Goal: Transaction & Acquisition: Obtain resource

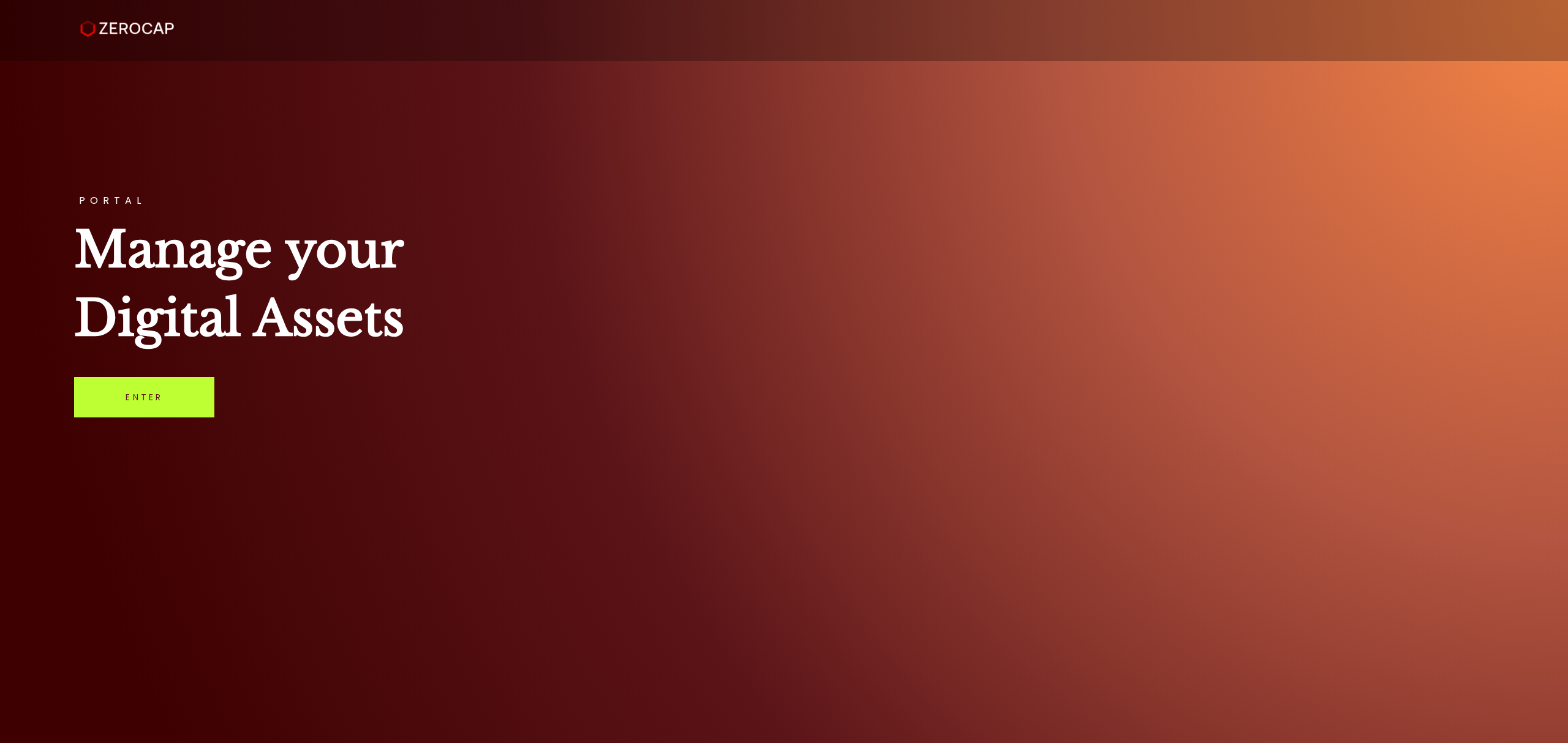
click at [207, 380] on link "Enter" at bounding box center [144, 397] width 141 height 41
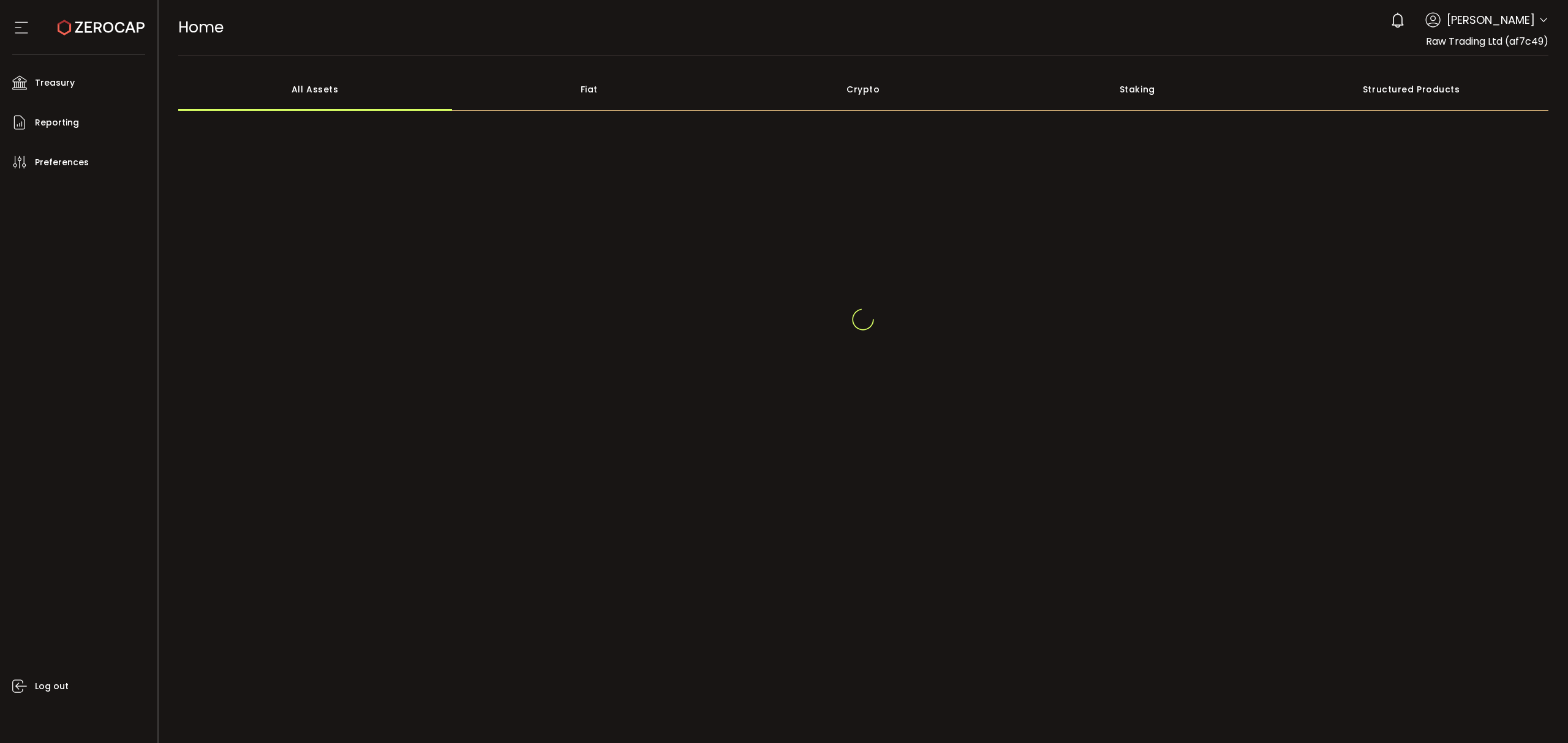
click at [1544, 16] on icon at bounding box center [1543, 20] width 9 height 9
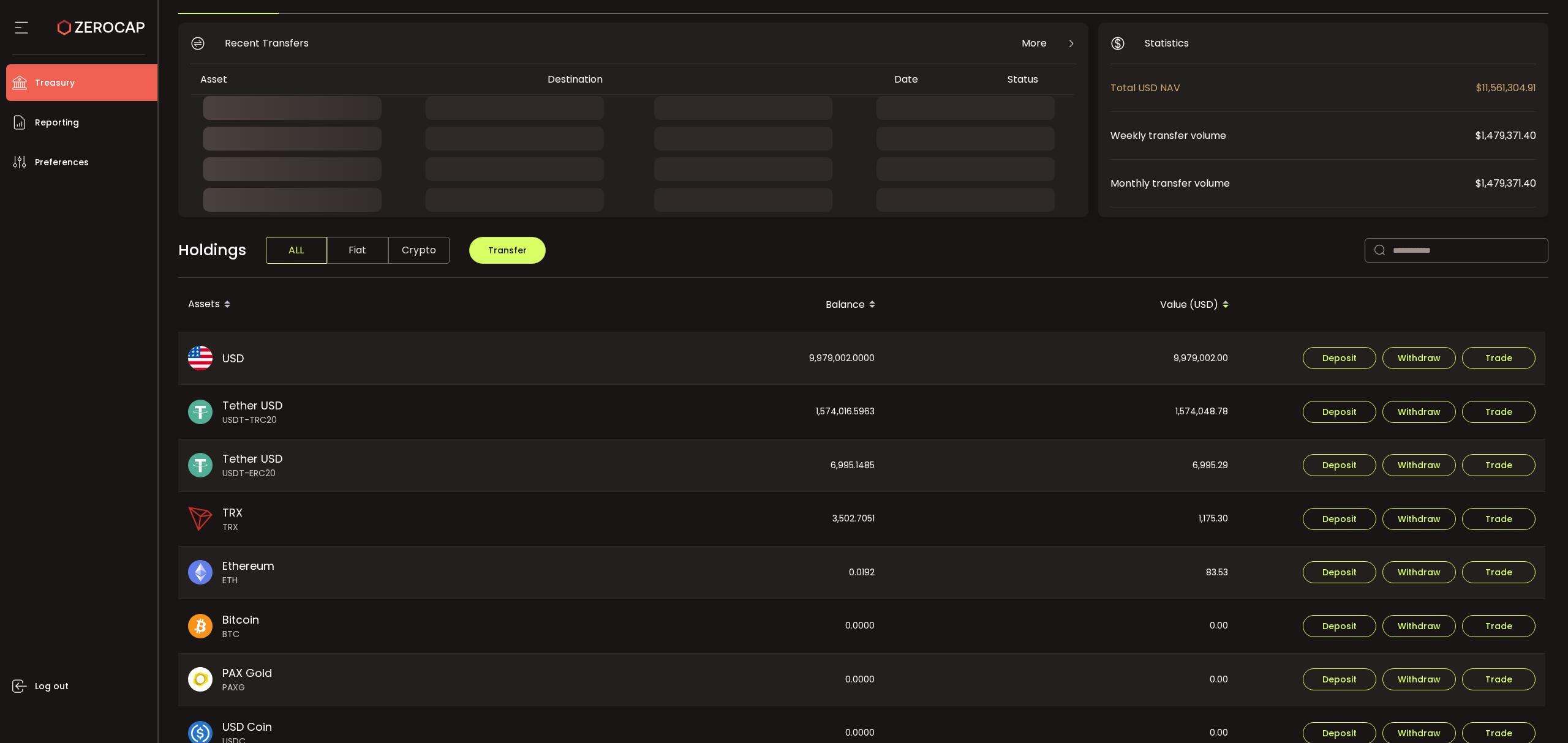
scroll to position [245, 0]
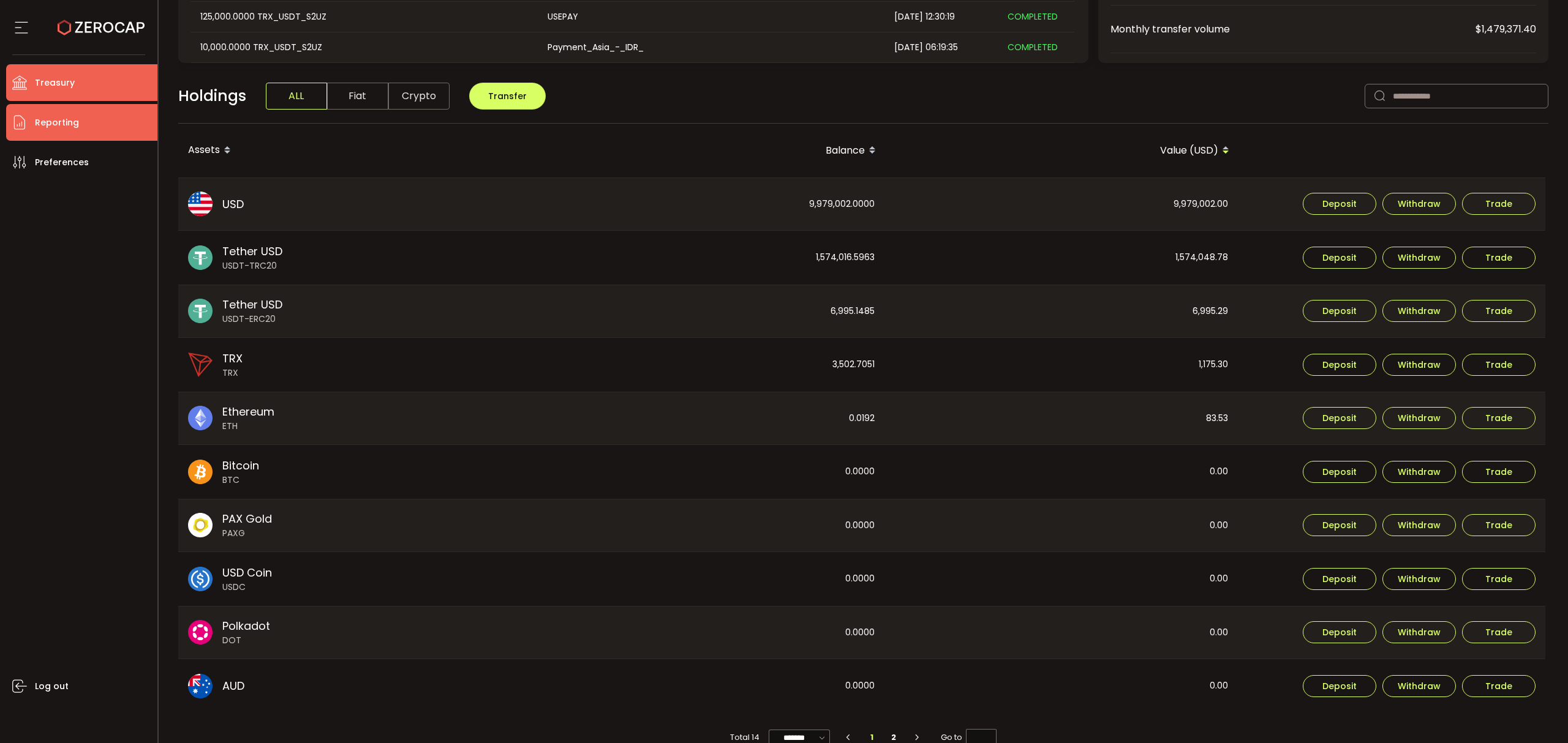
click at [50, 124] on span "Reporting" at bounding box center [57, 123] width 44 height 18
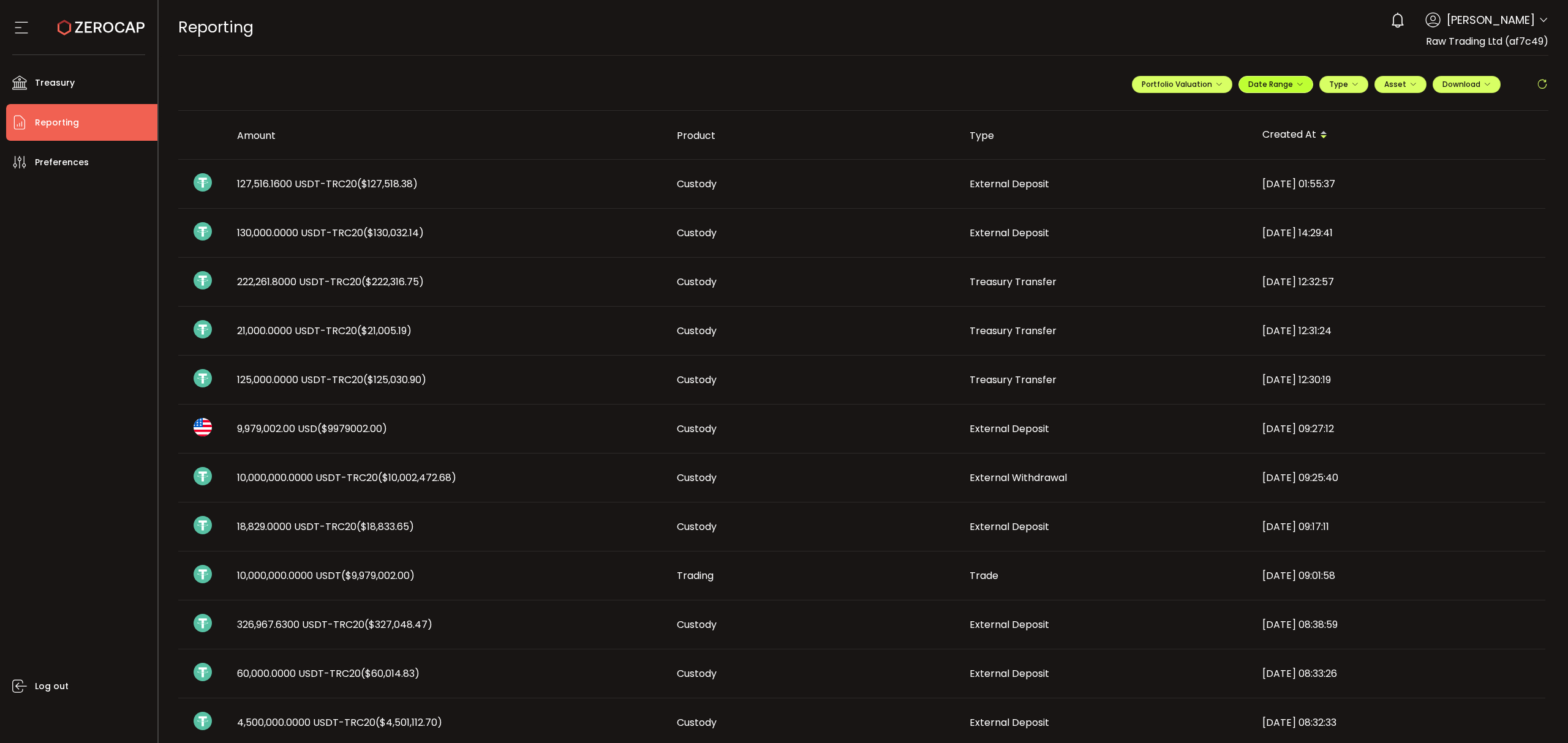
click at [1296, 82] on icon "button" at bounding box center [1300, 85] width 8 height 8
click at [1190, 107] on icon at bounding box center [1196, 110] width 15 height 12
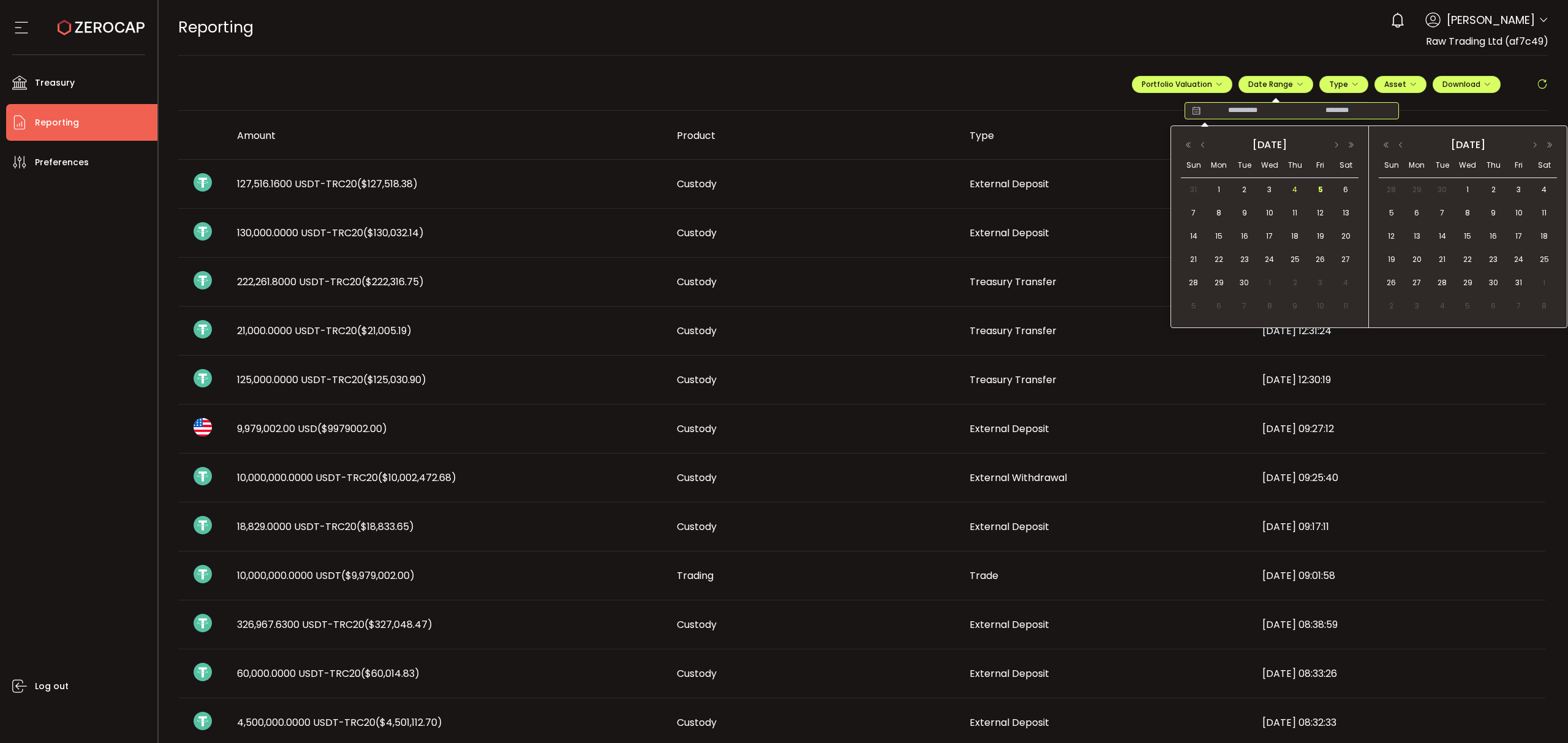
drag, startPoint x: 1241, startPoint y: 189, endPoint x: 1292, endPoint y: 193, distance: 51.2
click at [1241, 189] on span "2" at bounding box center [1244, 190] width 15 height 15
click at [1321, 190] on span "5" at bounding box center [1321, 190] width 15 height 15
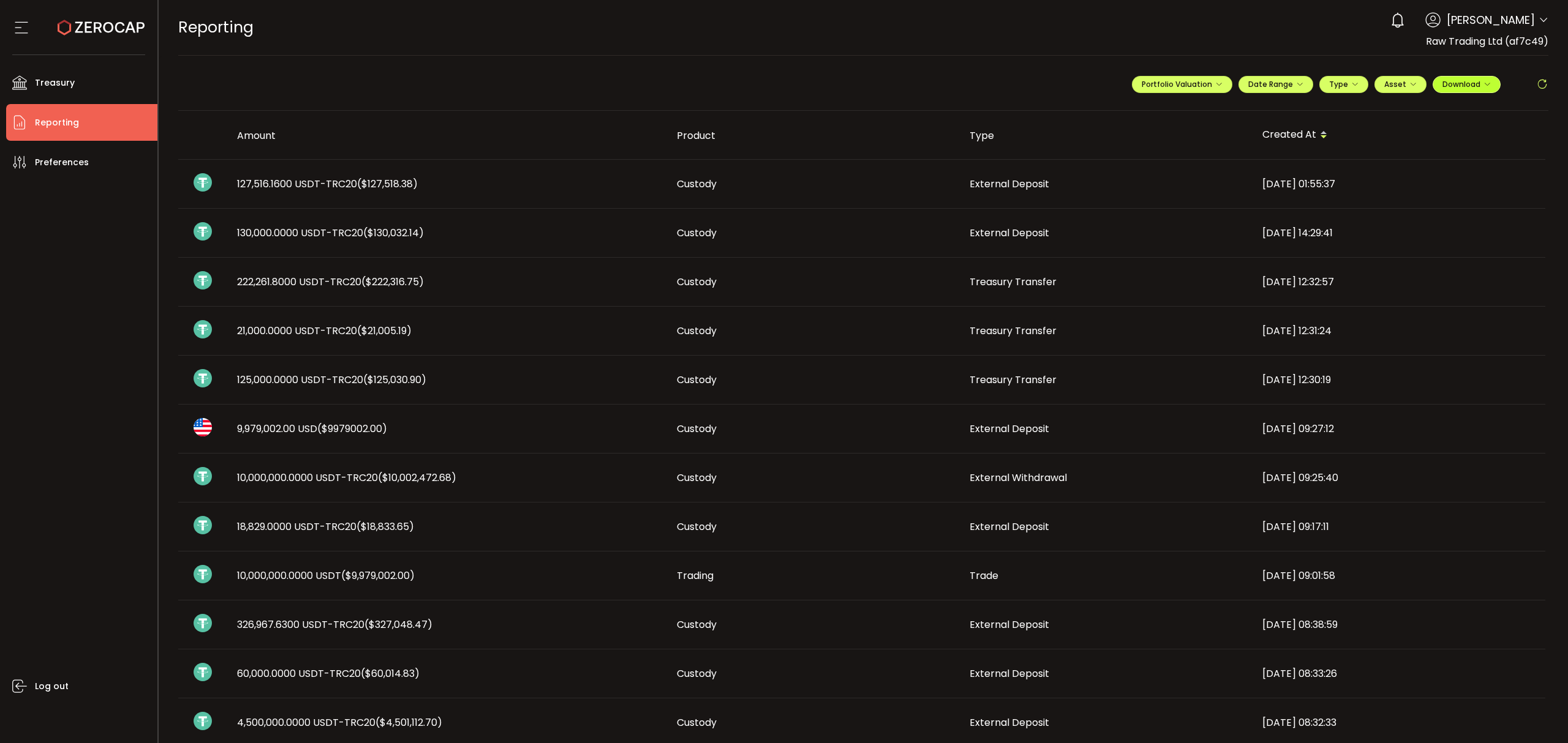
click at [1454, 82] on span "Download" at bounding box center [1466, 84] width 48 height 10
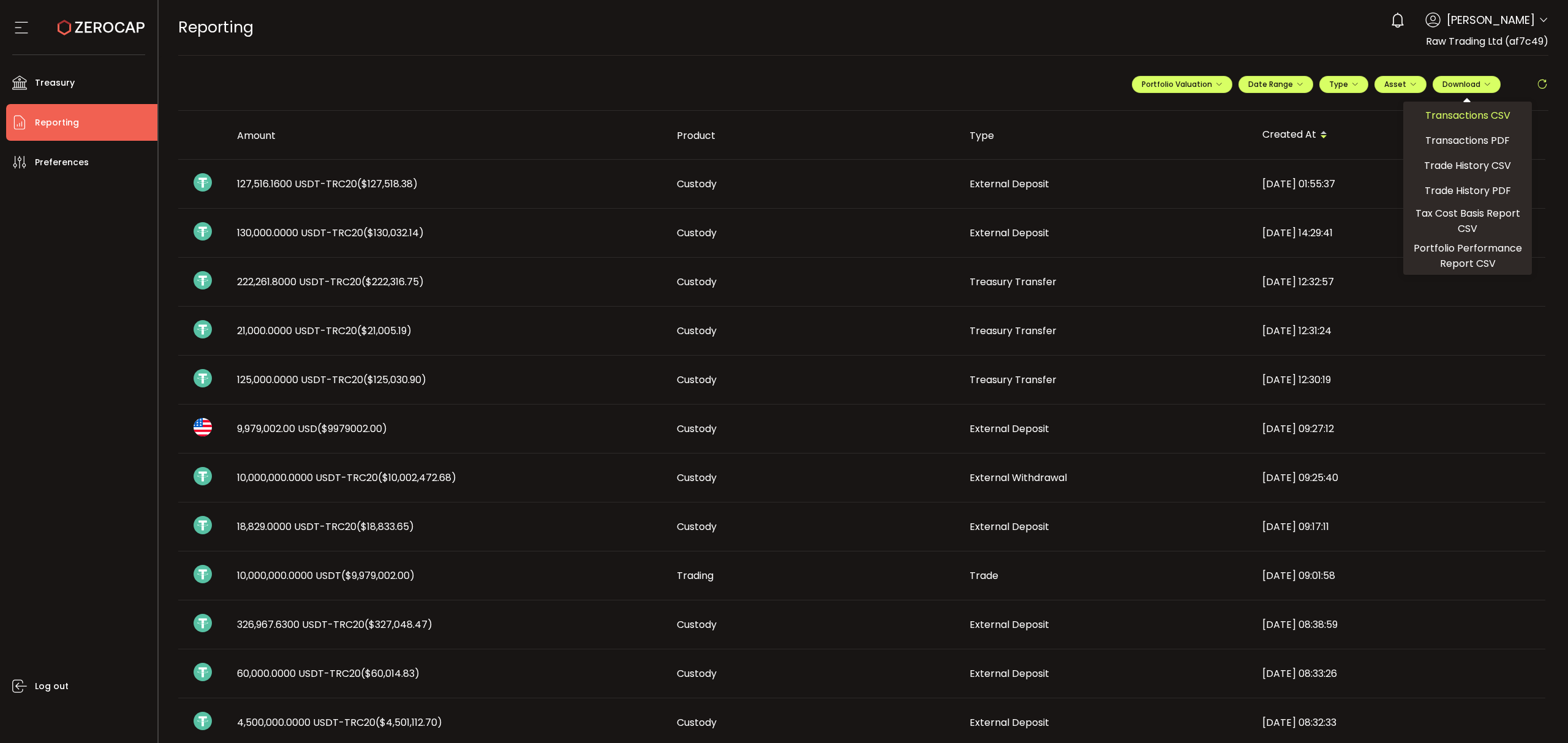
click at [1444, 111] on span "Transactions CSV" at bounding box center [1468, 115] width 85 height 15
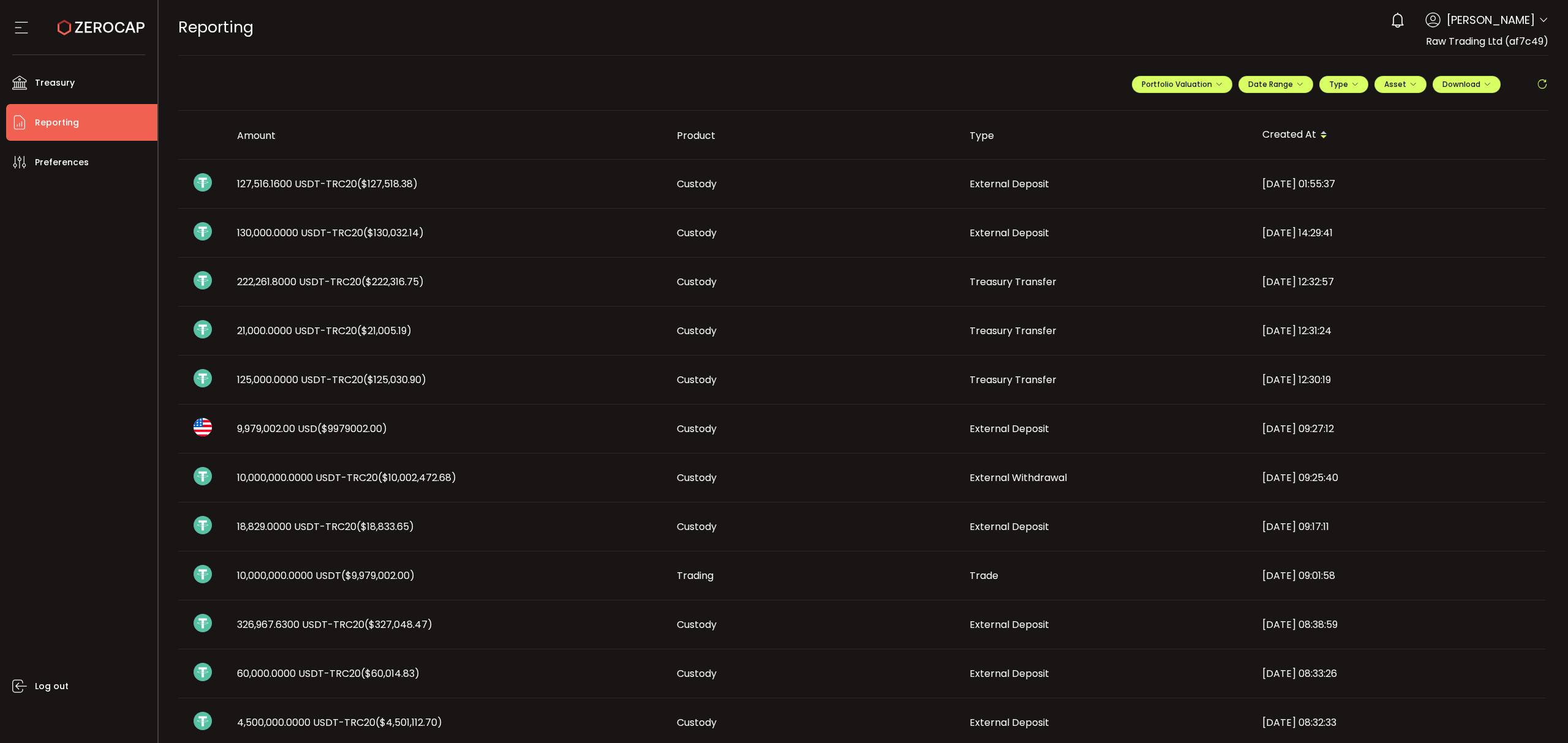
click at [1547, 18] on header "PDF is being processed and will download to your computer REPORTING Buy Power $…" at bounding box center [863, 27] width 1410 height 56
click at [1544, 18] on icon at bounding box center [1543, 20] width 9 height 9
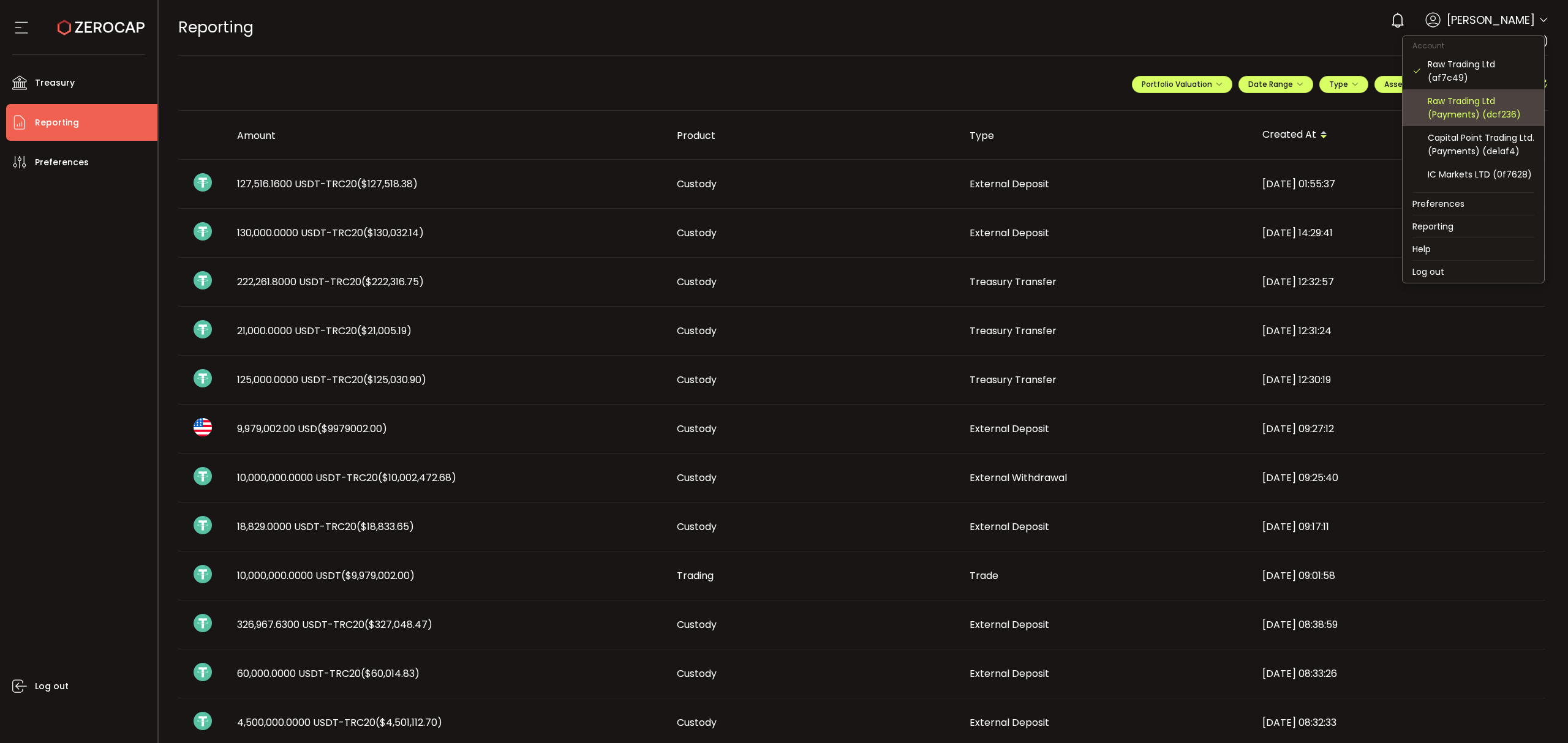
click at [1486, 118] on div "Raw Trading Ltd (Payments) (dcf236)" at bounding box center [1480, 107] width 107 height 27
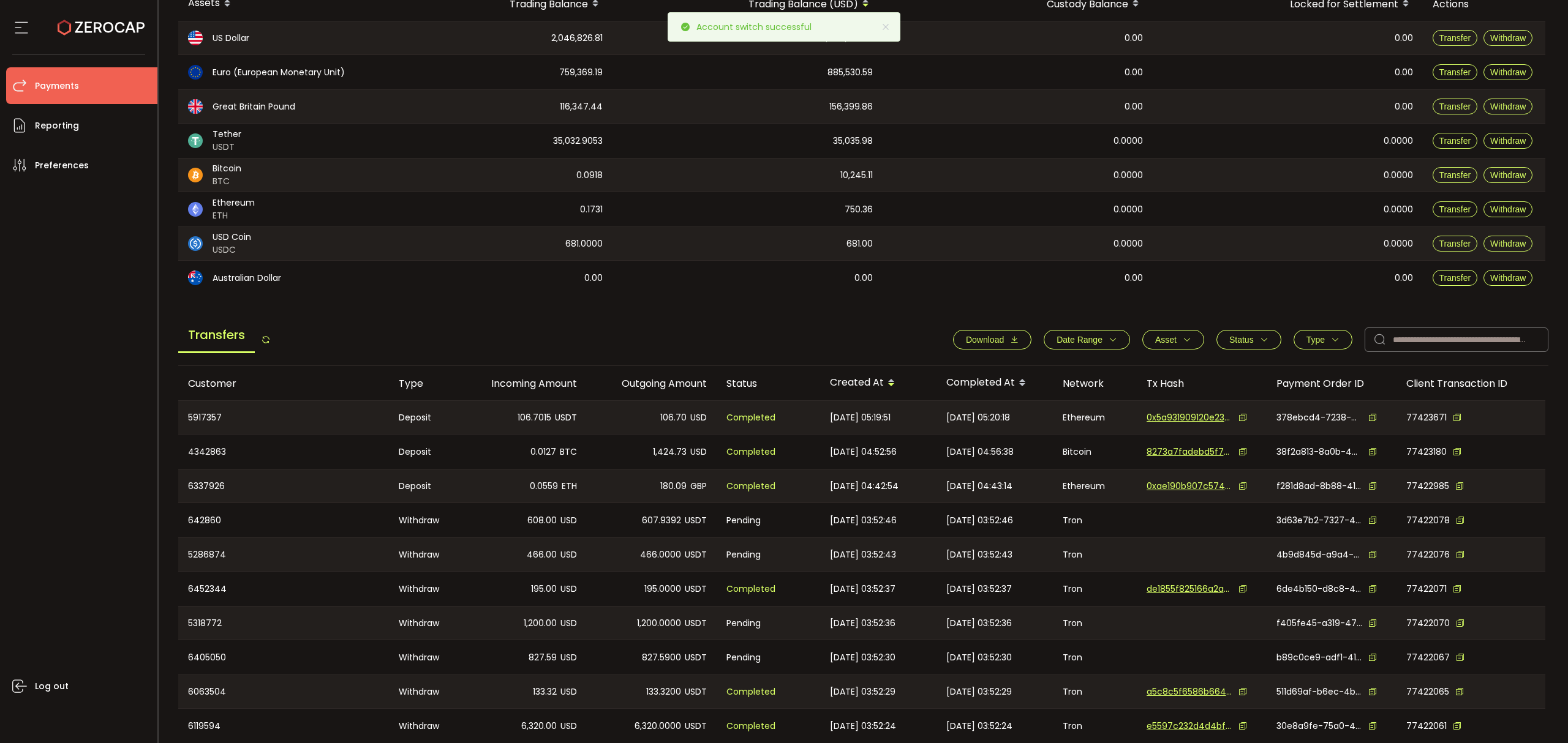
scroll to position [163, 0]
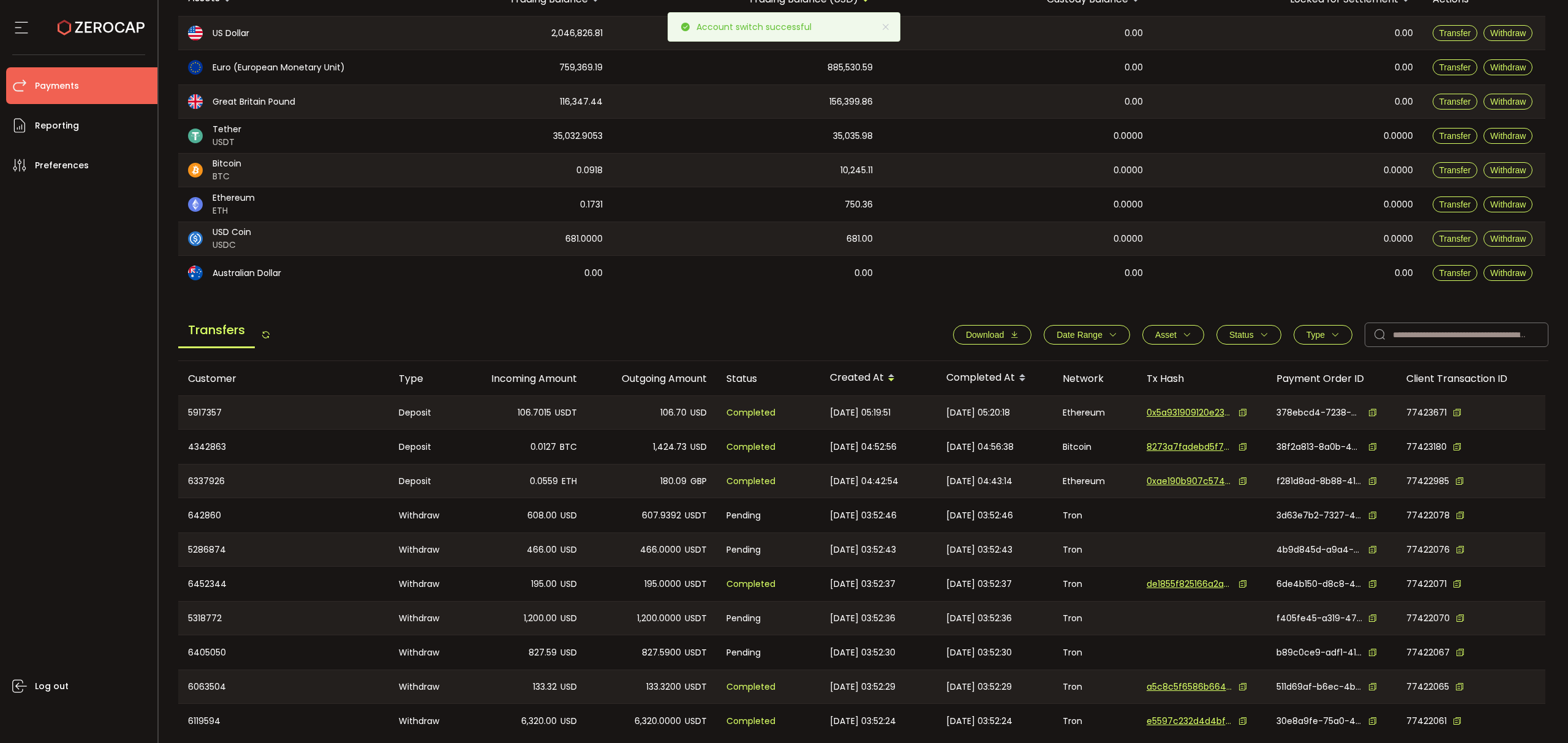
click at [1109, 334] on icon "button" at bounding box center [1112, 335] width 8 height 8
click at [1039, 354] on div "-" at bounding box center [1087, 364] width 123 height 25
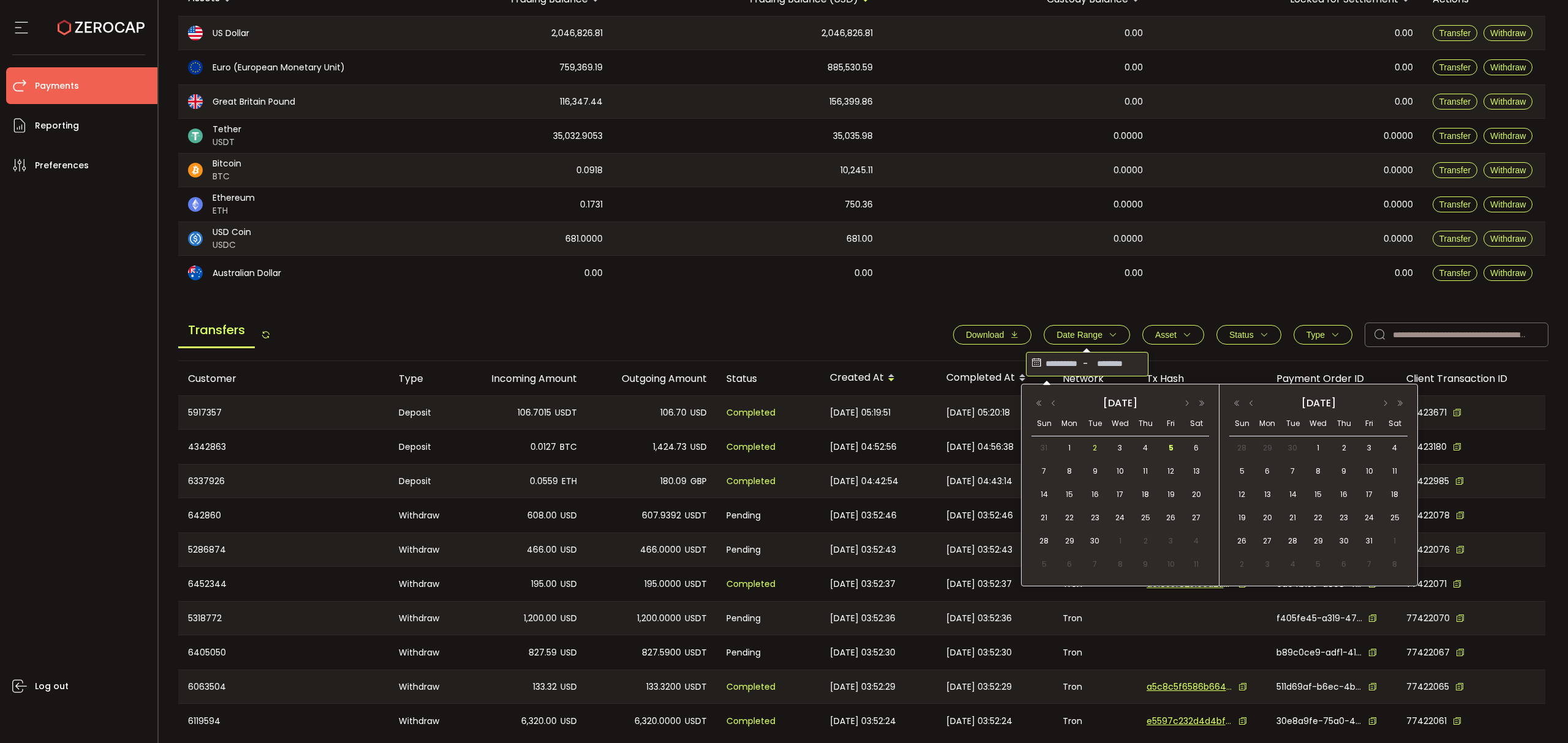
click at [1100, 444] on span "2" at bounding box center [1095, 448] width 15 height 15
click at [1167, 444] on span "5" at bounding box center [1172, 448] width 15 height 15
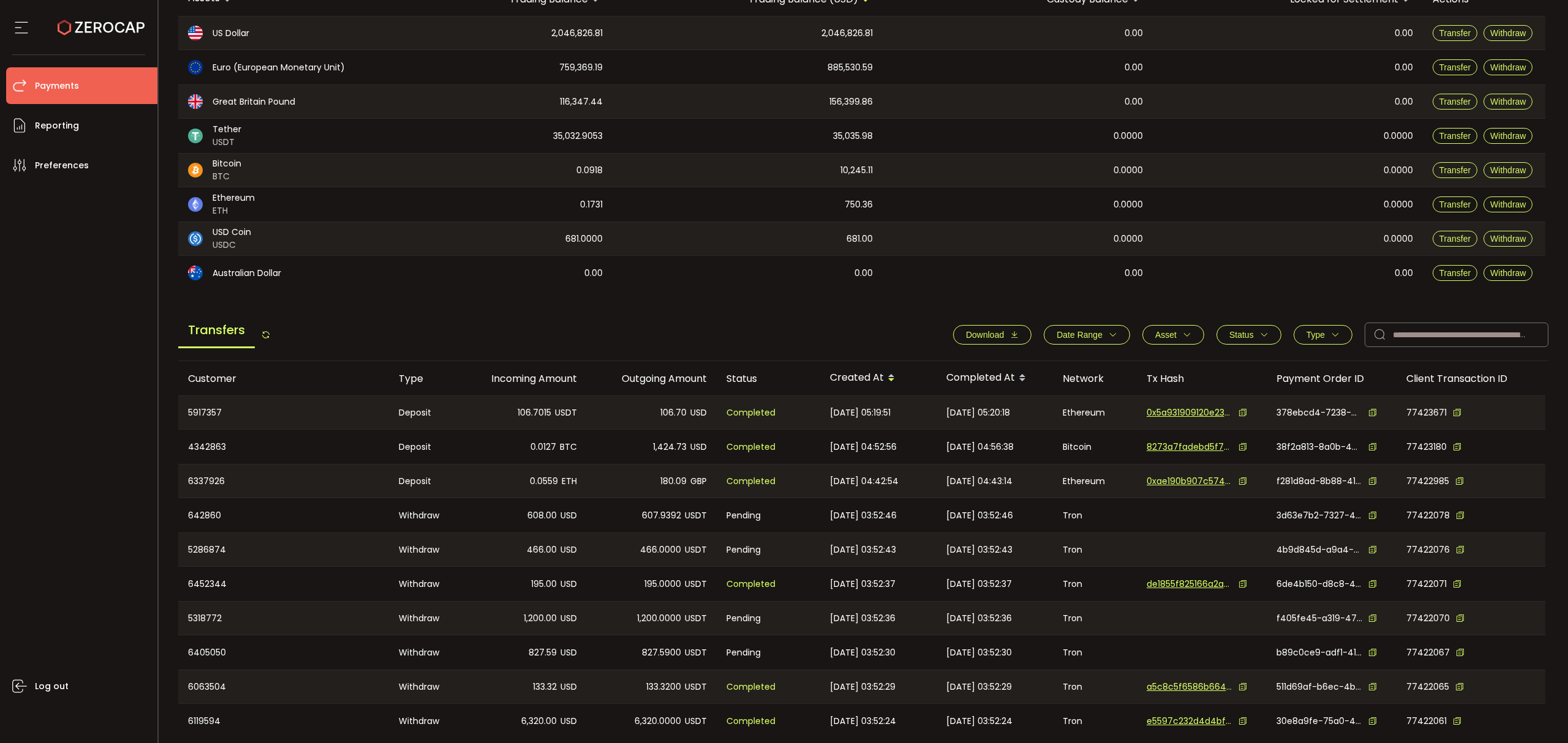
click at [997, 343] on button "Download" at bounding box center [992, 335] width 78 height 20
